Goal: Task Accomplishment & Management: Manage account settings

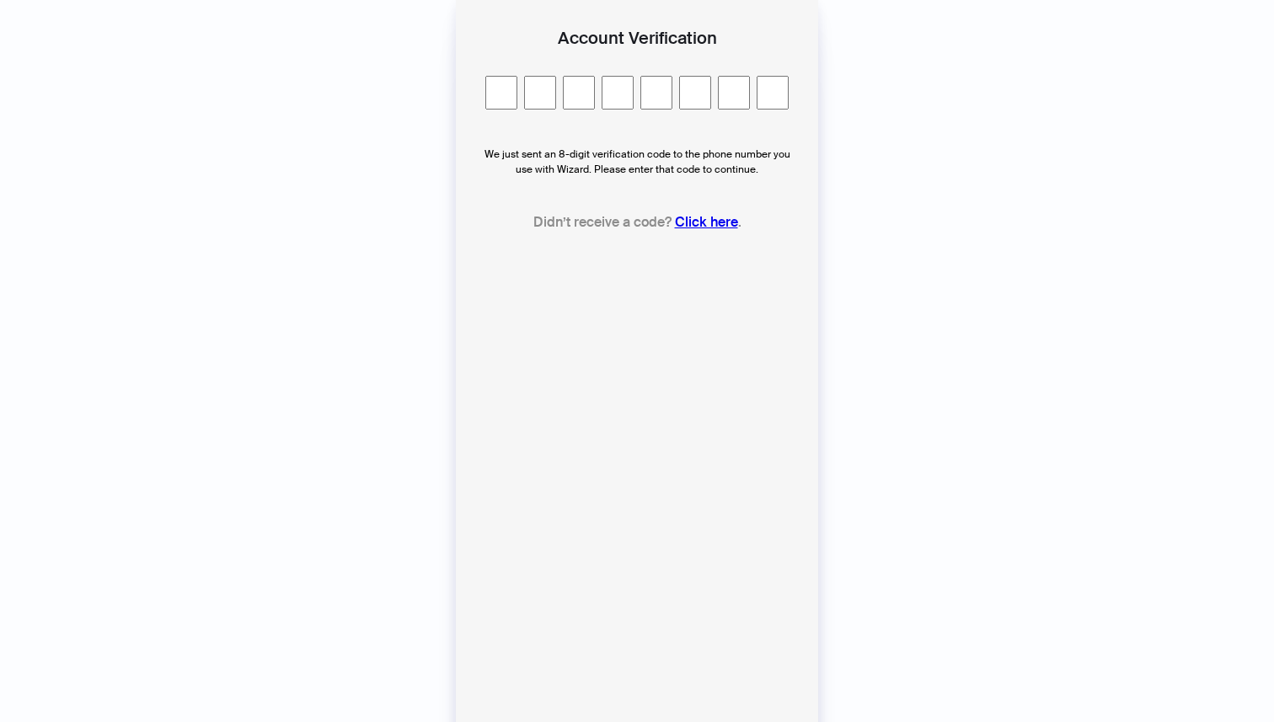
type input "*"
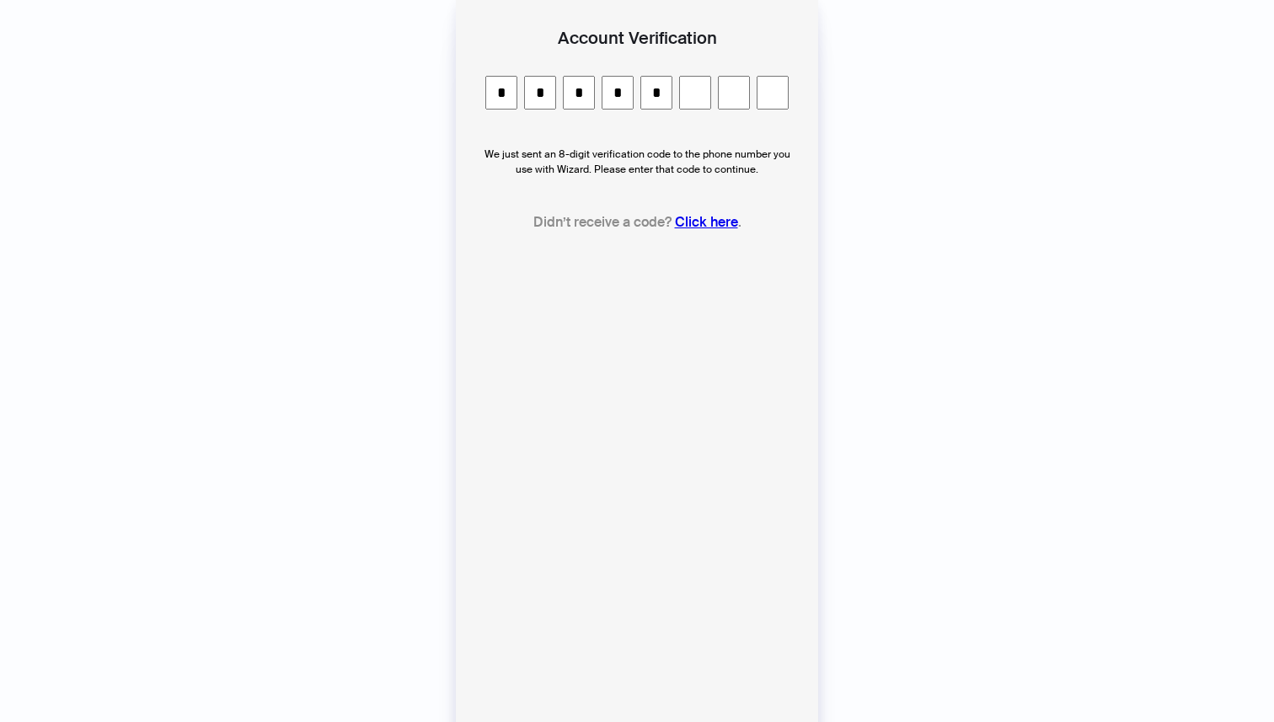
type input "*"
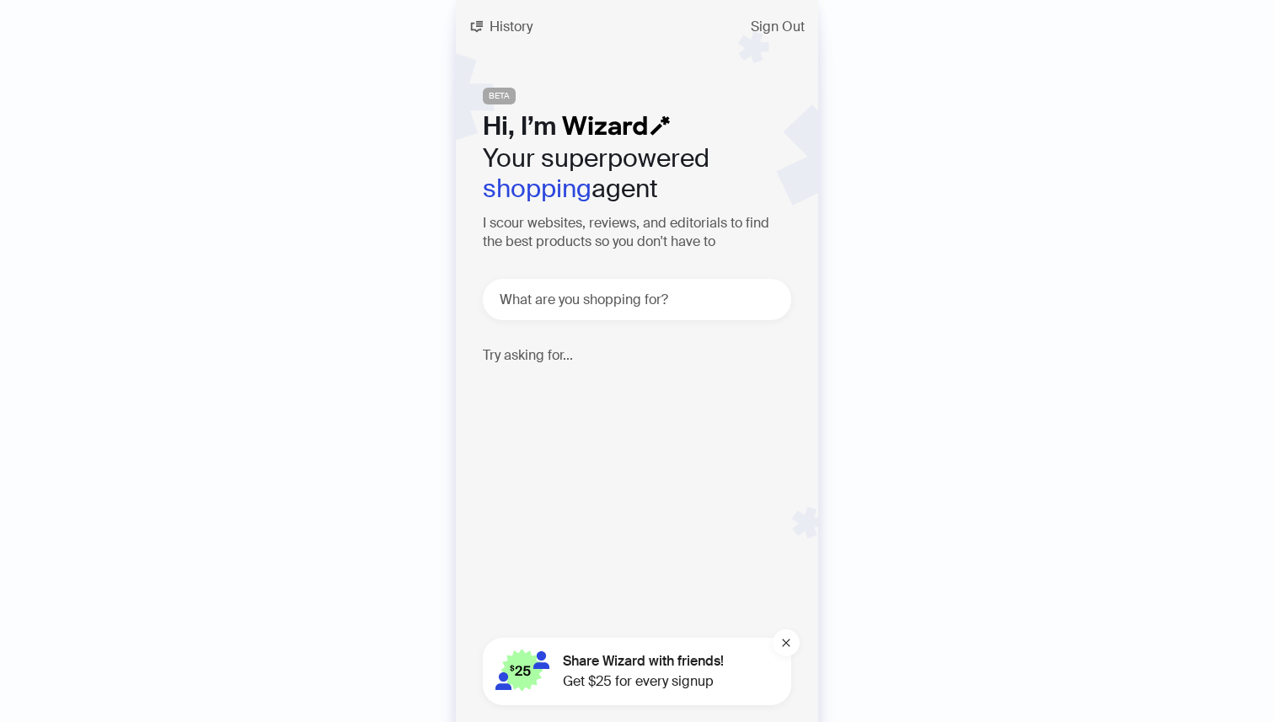
click at [885, 269] on div "History Sign Out BETA Hi, I’m Your superpowered shopping agent I scour websites…" at bounding box center [637, 361] width 1274 height 722
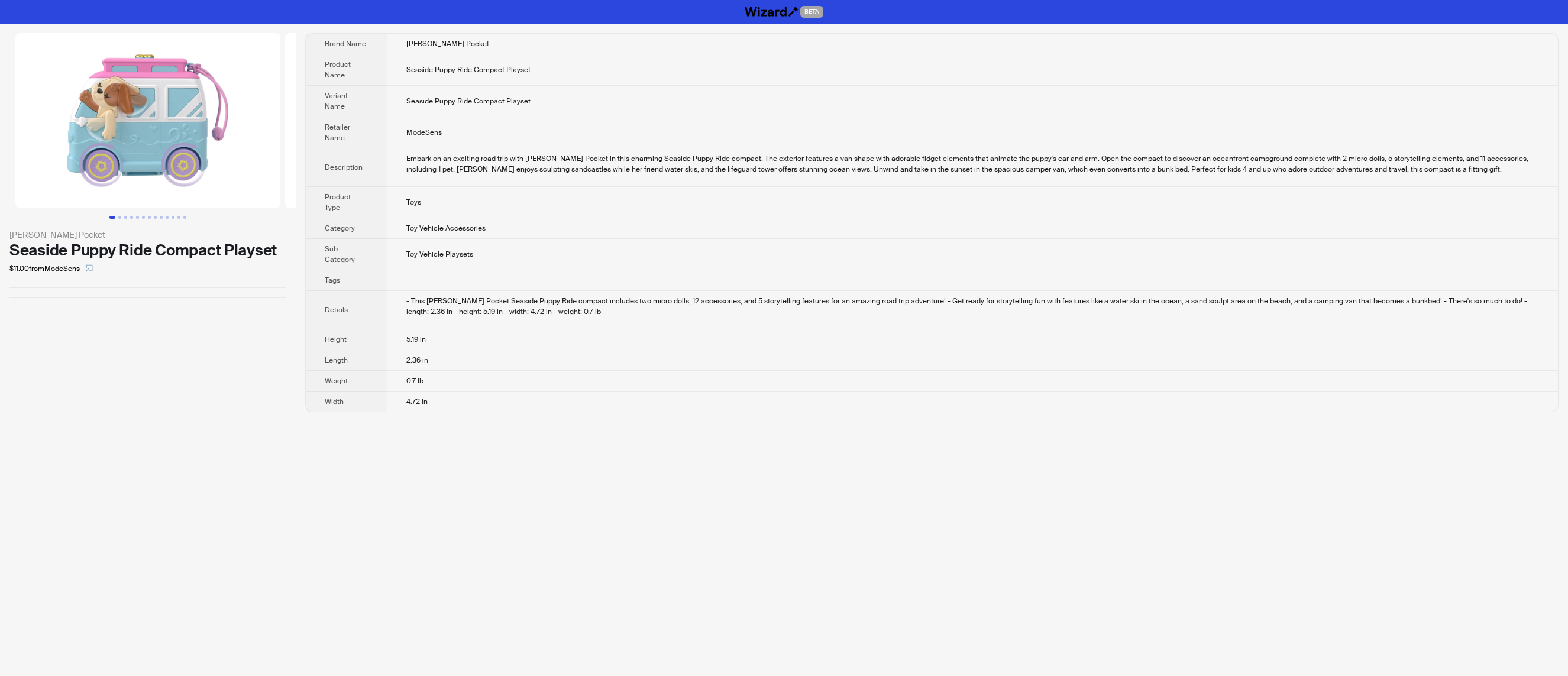
click at [837, 507] on div "BETA Polly Pocket Seaside Puppy Ride Compact Playset $11.00 from ModeSens Brand…" at bounding box center [784, 338] width 1568 height 676
